Goal: Task Accomplishment & Management: Complete application form

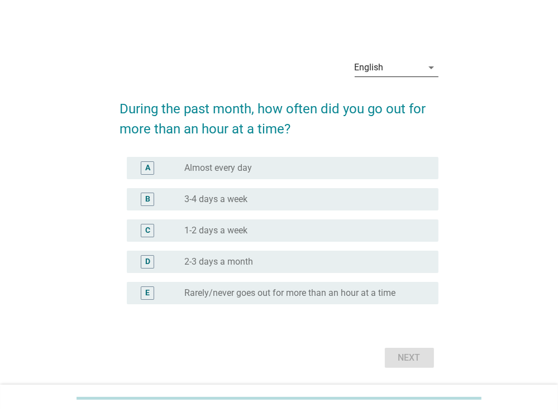
click at [416, 63] on div "English" at bounding box center [389, 68] width 68 height 18
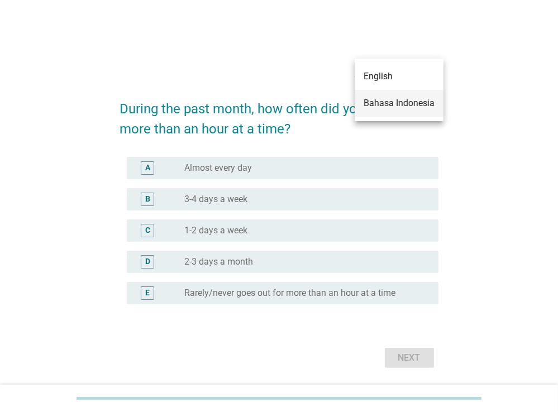
click at [395, 101] on div "Bahasa Indonesia" at bounding box center [399, 103] width 71 height 13
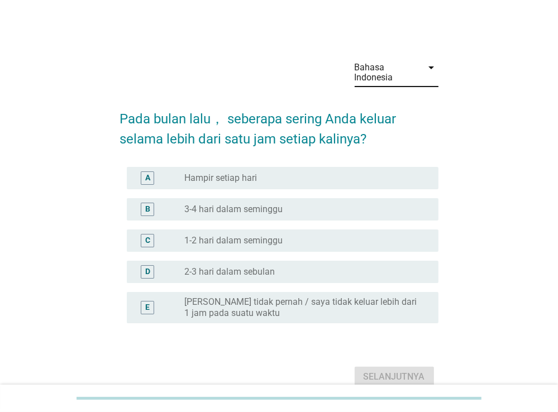
click at [244, 273] on label "2-3 hari dalam sebulan" at bounding box center [229, 272] width 91 height 11
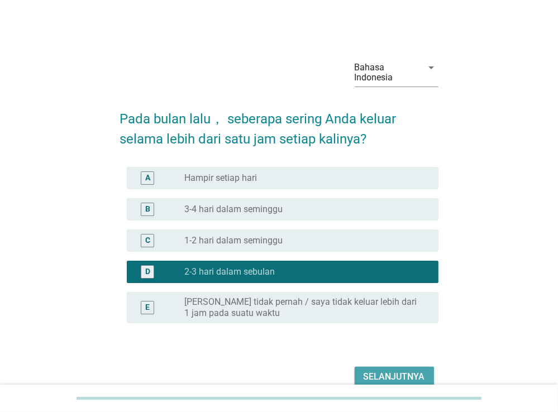
click at [395, 377] on div "Selanjutnya" at bounding box center [394, 377] width 61 height 13
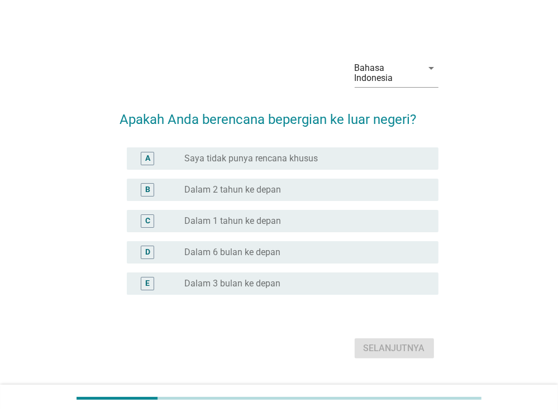
click at [301, 225] on div "radio_button_unchecked Dalam 1 tahun ke depan" at bounding box center [302, 221] width 236 height 11
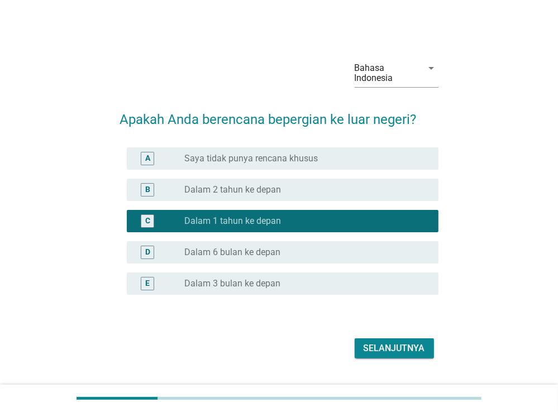
click at [318, 245] on div "D radio_button_unchecked Dalam 6 bulan ke depan" at bounding box center [283, 252] width 312 height 22
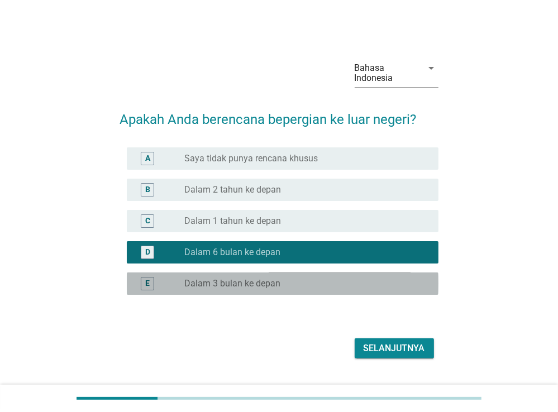
click at [331, 285] on div "radio_button_unchecked Dalam 3 bulan ke depan" at bounding box center [302, 283] width 236 height 11
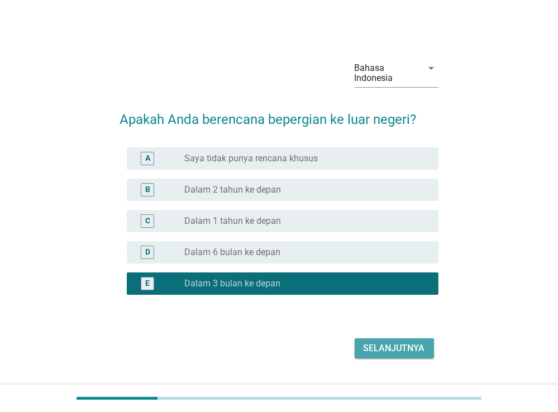
click at [390, 345] on div "Selanjutnya" at bounding box center [394, 348] width 61 height 13
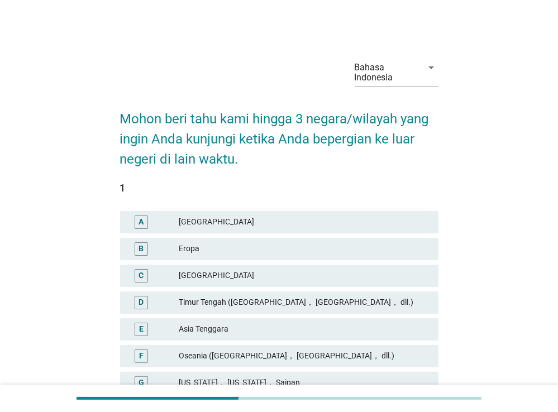
click at [298, 327] on div "Asia Tenggara" at bounding box center [304, 329] width 250 height 13
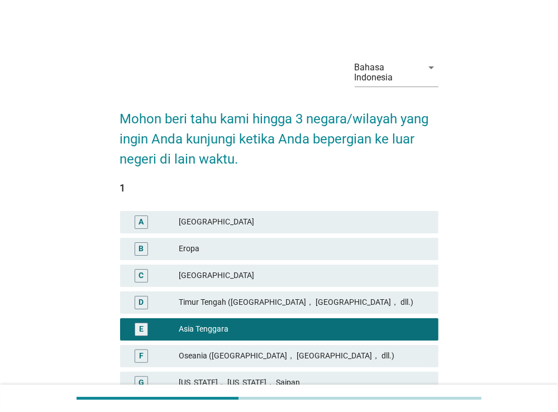
scroll to position [264, 0]
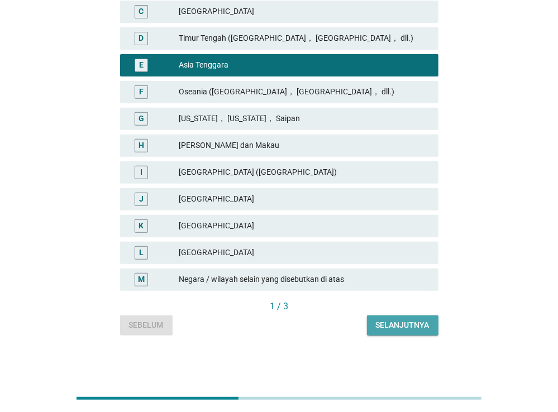
click at [399, 327] on div "Selanjutnya" at bounding box center [403, 326] width 54 height 12
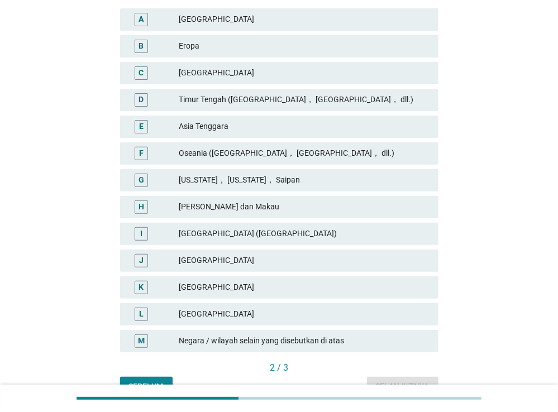
scroll to position [177, 0]
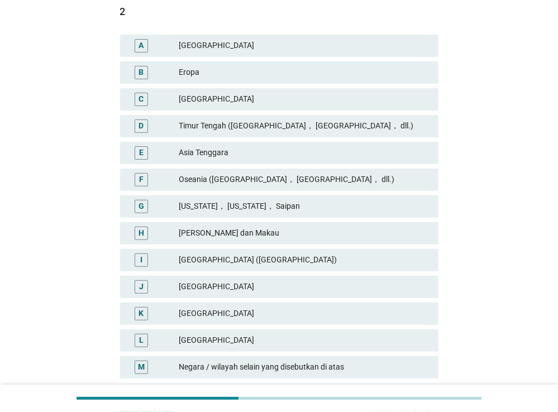
click at [298, 152] on div "Asia Tenggara" at bounding box center [304, 152] width 250 height 13
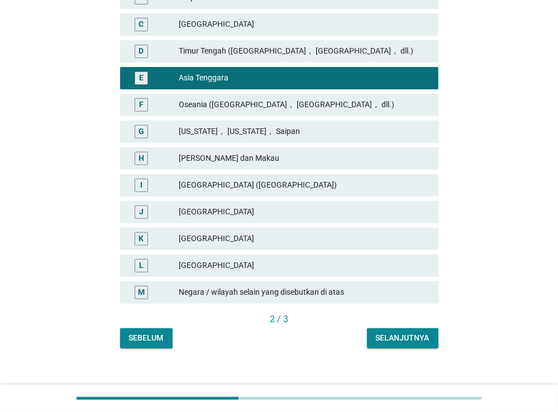
scroll to position [264, 0]
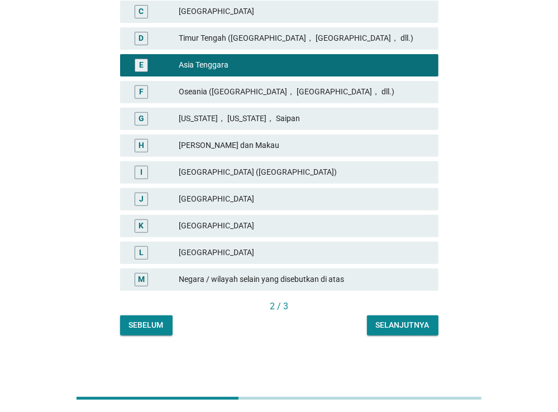
click at [413, 324] on div "Selanjutnya" at bounding box center [403, 326] width 54 height 12
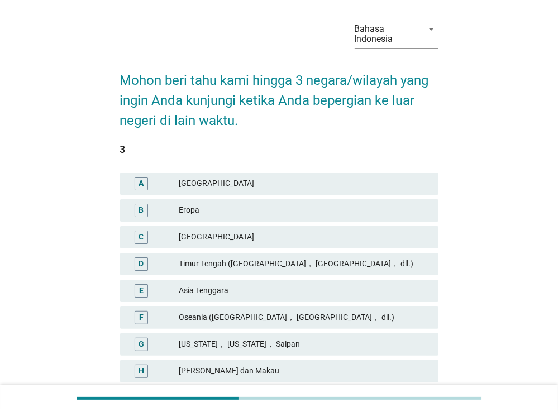
scroll to position [59, 0]
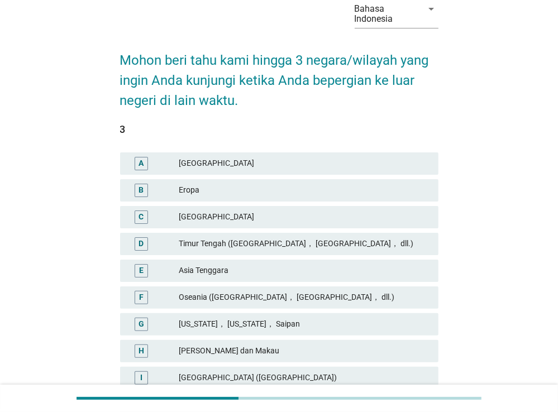
click at [326, 272] on div "Asia Tenggara" at bounding box center [304, 270] width 250 height 13
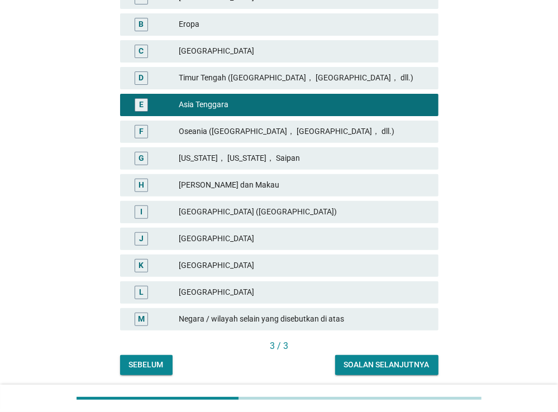
scroll to position [264, 0]
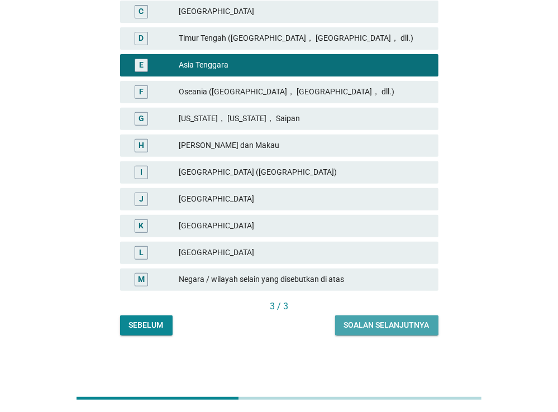
click at [399, 328] on div "Soalan selanjutnya" at bounding box center [387, 326] width 86 height 12
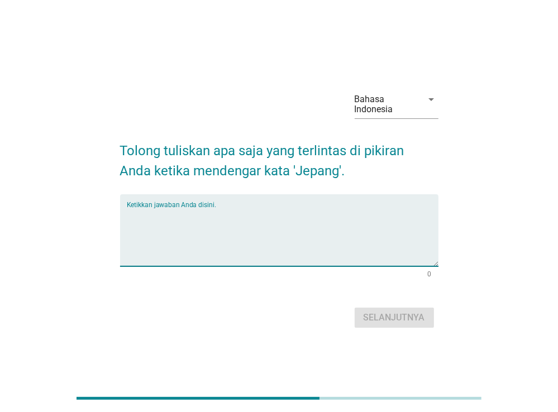
click at [299, 232] on textarea "Ketikkan jawaban Anda disini." at bounding box center [283, 237] width 312 height 59
type textarea "sakura, fuji, mochi"
click at [393, 309] on button "Selanjutnya" at bounding box center [394, 318] width 79 height 20
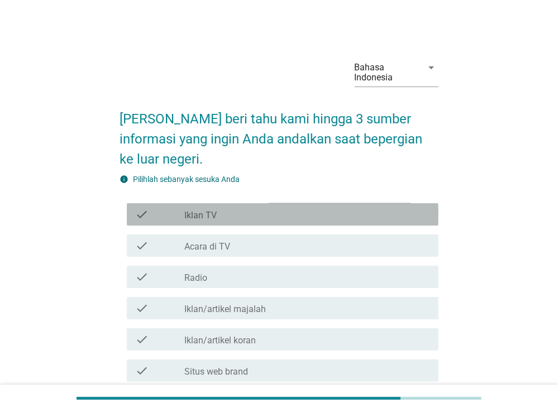
click at [326, 212] on div "check_box_outline_blank Iklan TV" at bounding box center [306, 214] width 245 height 13
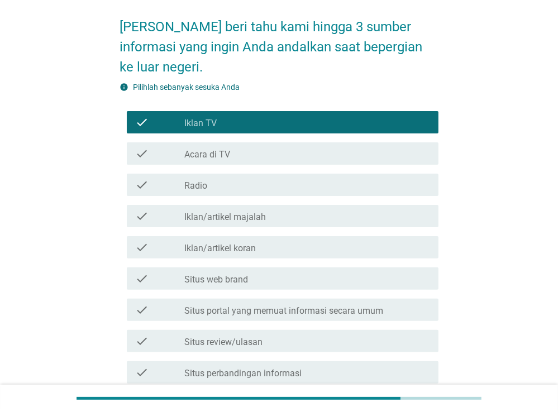
scroll to position [118, 0]
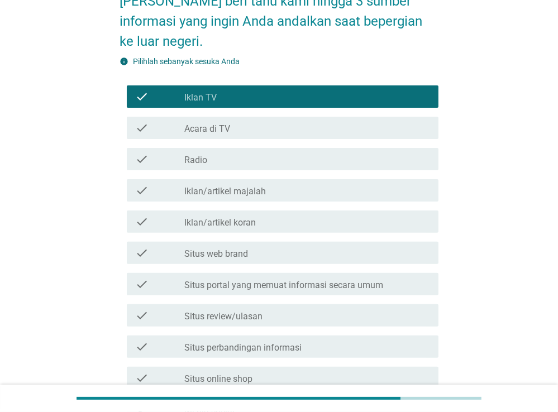
click at [292, 105] on div "check check_box_outline_blank Iklan TV" at bounding box center [283, 97] width 312 height 22
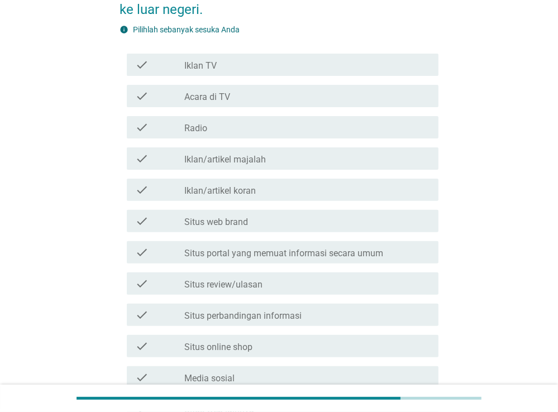
scroll to position [177, 0]
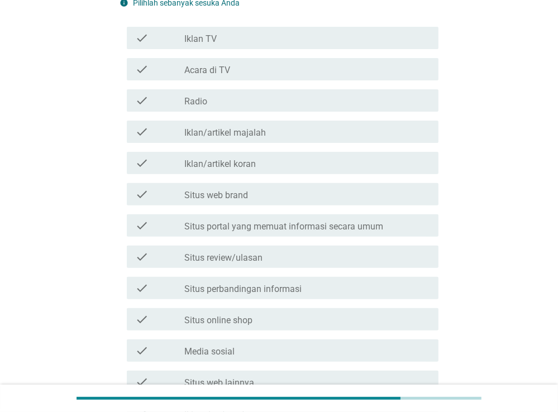
click at [279, 260] on div "check_box_outline_blank Situs review/ulasan" at bounding box center [306, 256] width 245 height 13
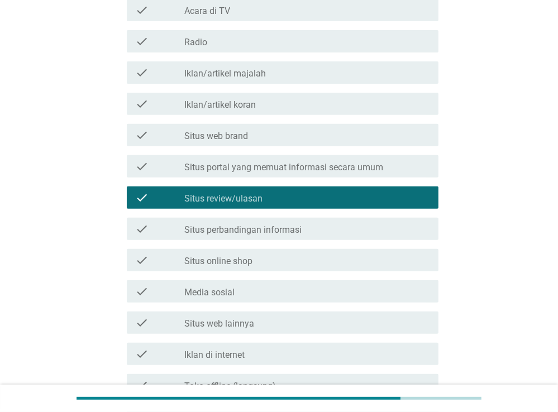
click at [274, 303] on div "check check_box_outline_blank Media sosial" at bounding box center [279, 291] width 319 height 31
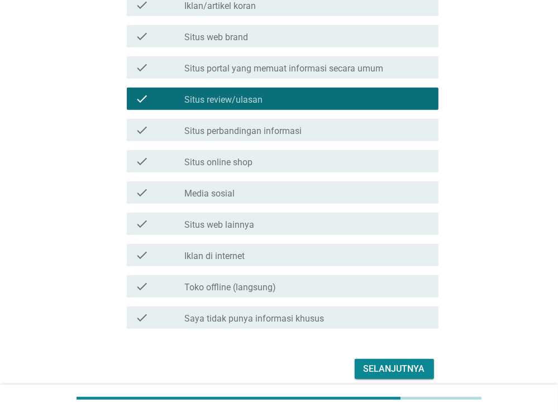
scroll to position [354, 0]
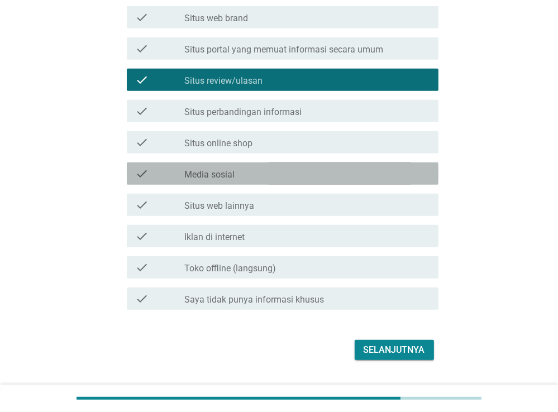
click at [246, 171] on div "check_box_outline_blank Media sosial" at bounding box center [306, 173] width 245 height 13
